Goal: Information Seeking & Learning: Learn about a topic

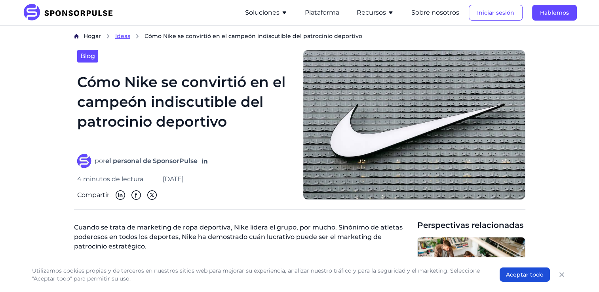
click at [126, 38] on span "Ideas" at bounding box center [122, 35] width 15 height 7
click at [192, 37] on span "Cómo Nike se convirtió en el campeón indiscutible del patrocinio deportivo" at bounding box center [253, 36] width 218 height 8
click at [119, 36] on span "Ideas" at bounding box center [122, 35] width 15 height 7
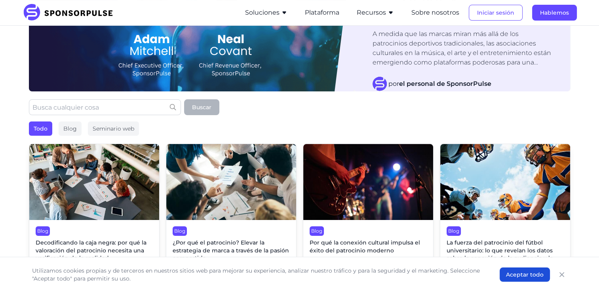
scroll to position [119, 0]
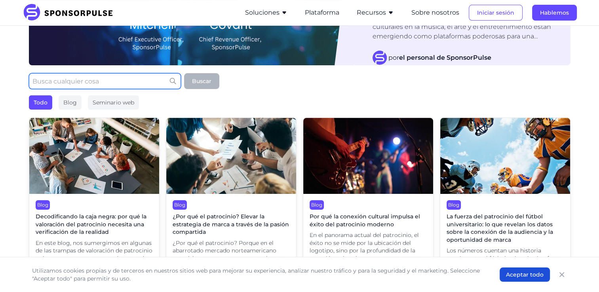
click at [129, 82] on input "text" at bounding box center [105, 81] width 152 height 16
type input "nike"
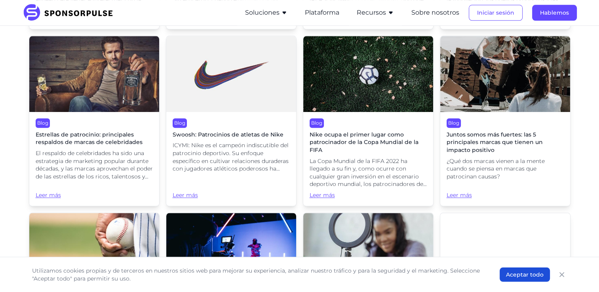
scroll to position [910, 0]
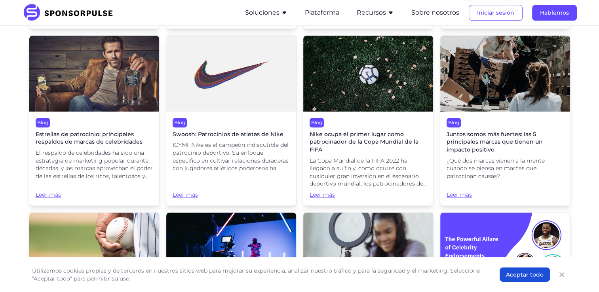
click at [224, 121] on div "Blog Swoosh: Patrocinios de atletas de Nike ICYMI: Nike es el campeón indiscuti…" at bounding box center [231, 159] width 130 height 94
